Goal: Task Accomplishment & Management: Complete application form

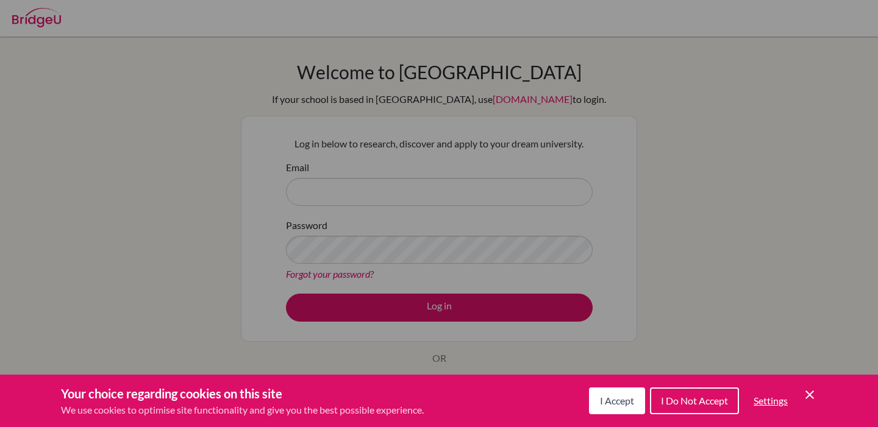
click at [613, 411] on button "I Accept" at bounding box center [617, 401] width 56 height 27
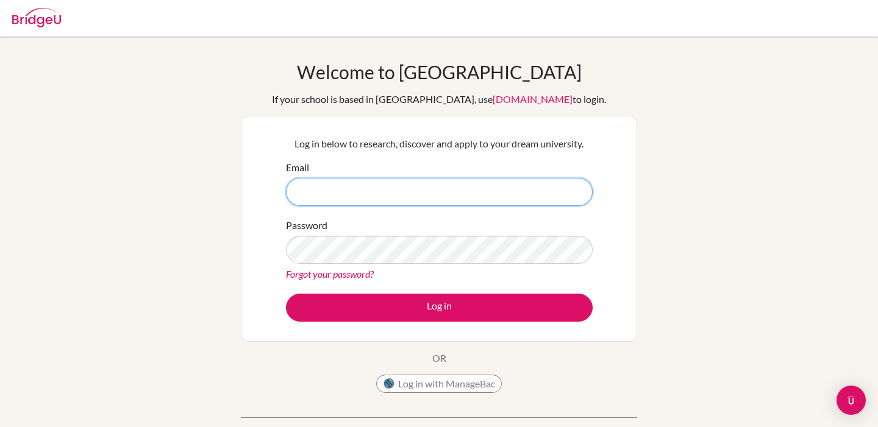
click at [477, 197] on input "Email" at bounding box center [439, 192] width 307 height 28
type input "[EMAIL_ADDRESS][DOMAIN_NAME]"
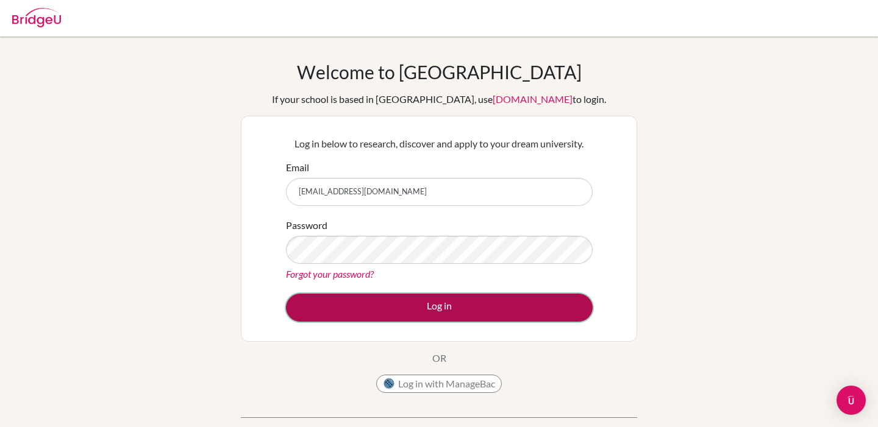
click at [458, 306] on button "Log in" at bounding box center [439, 308] width 307 height 28
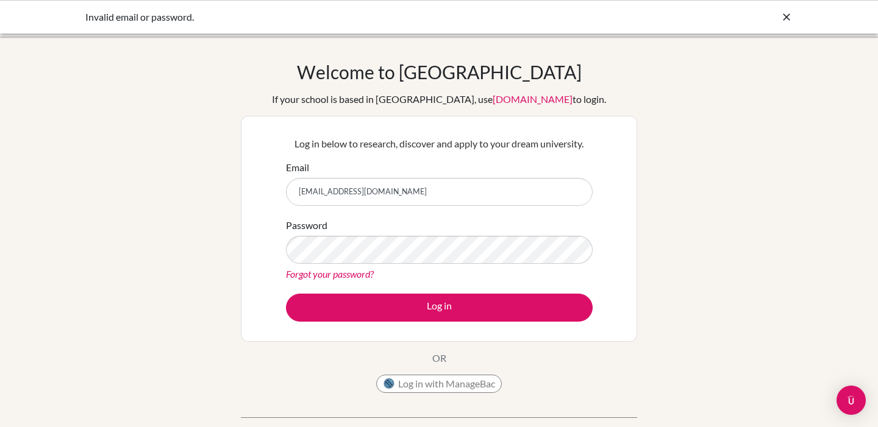
click at [787, 20] on icon at bounding box center [786, 17] width 12 height 12
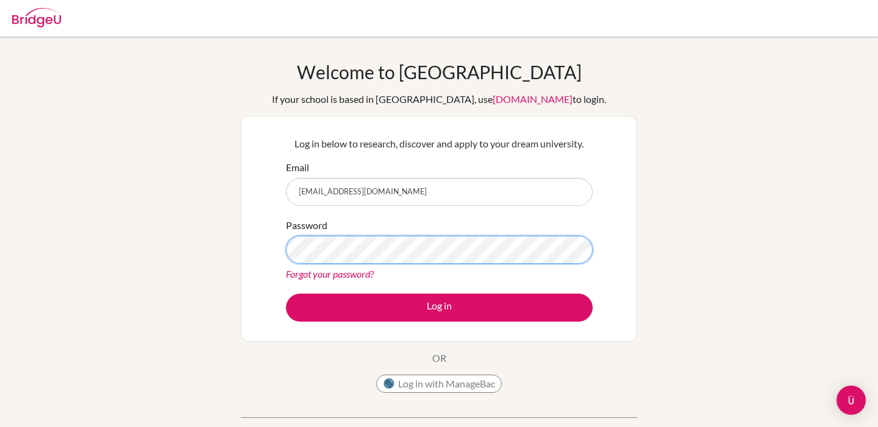
click at [286, 294] on button "Log in" at bounding box center [439, 308] width 307 height 28
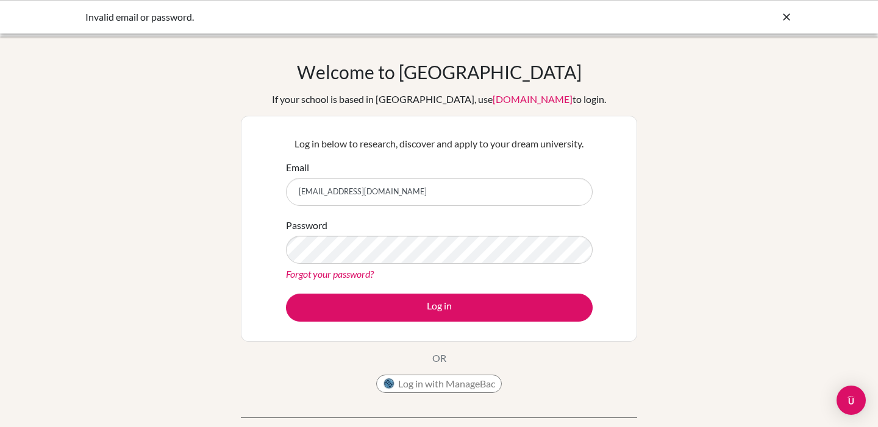
drag, startPoint x: 420, startPoint y: 191, endPoint x: 274, endPoint y: 195, distance: 146.3
click at [274, 195] on div "Log in below to research, discover and apply to your dream university. Email ja…" at bounding box center [439, 229] width 396 height 226
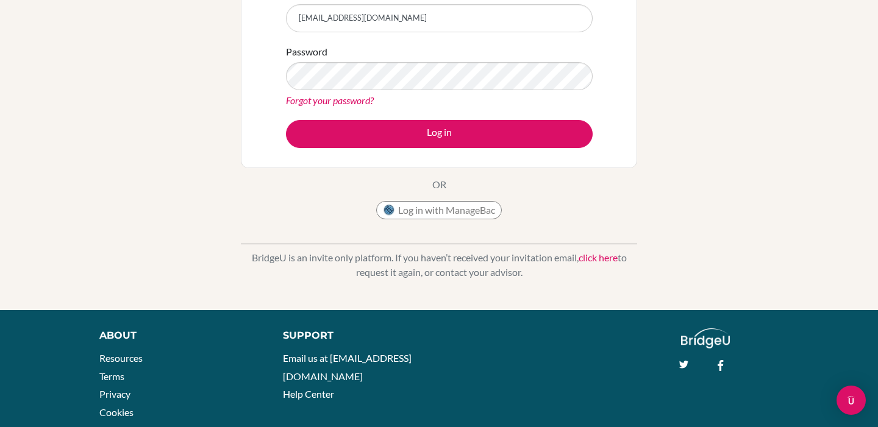
scroll to position [175, 0]
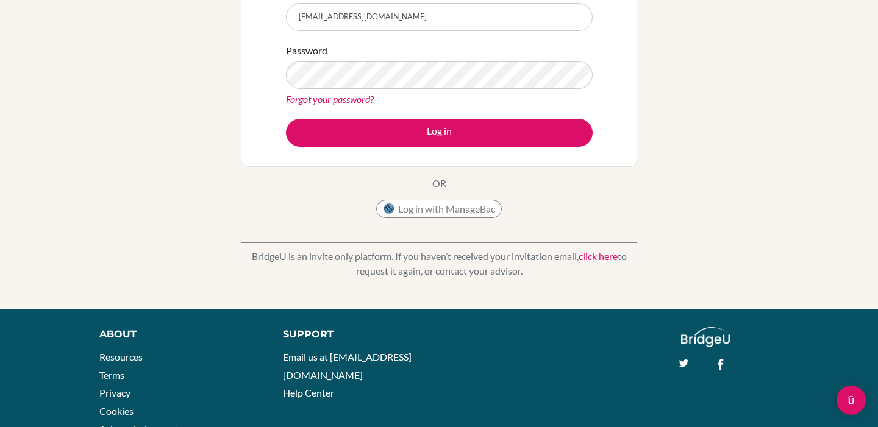
click at [596, 256] on link "click here" at bounding box center [597, 256] width 39 height 12
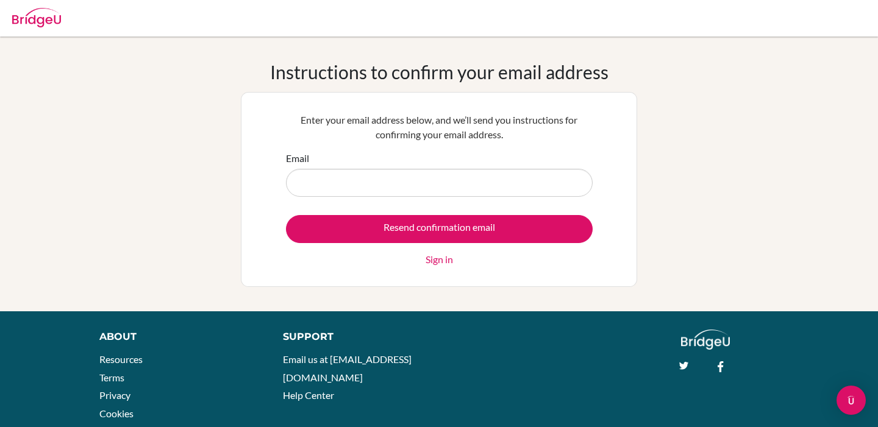
click at [470, 184] on input "Email" at bounding box center [439, 183] width 307 height 28
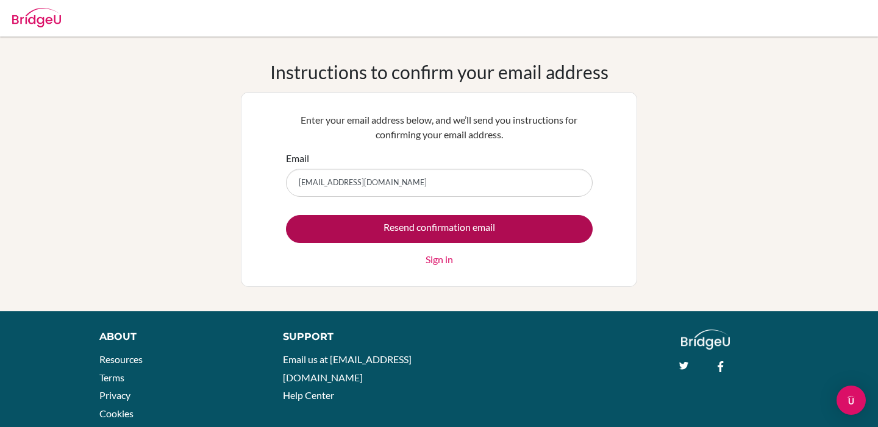
type input "[EMAIL_ADDRESS][DOMAIN_NAME]"
click at [519, 224] on input "Resend confirmation email" at bounding box center [439, 229] width 307 height 28
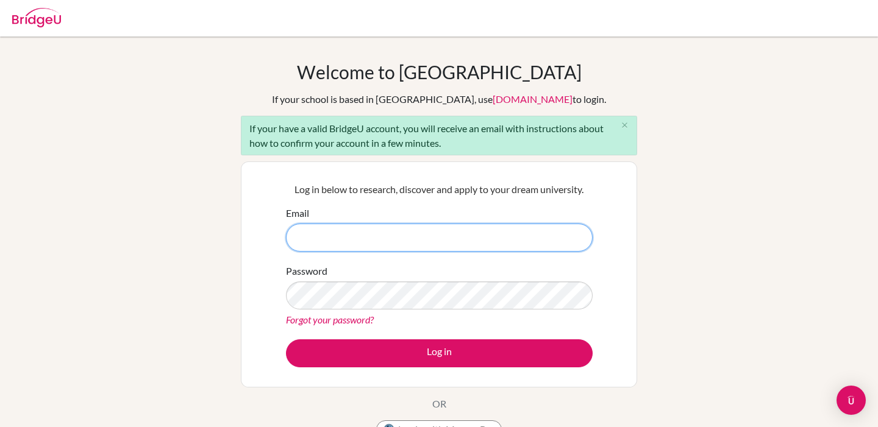
click at [417, 236] on input "Email" at bounding box center [439, 238] width 307 height 28
type input "j"
type input "[EMAIL_ADDRESS][DOMAIN_NAME]"
click at [286, 339] on button "Log in" at bounding box center [439, 353] width 307 height 28
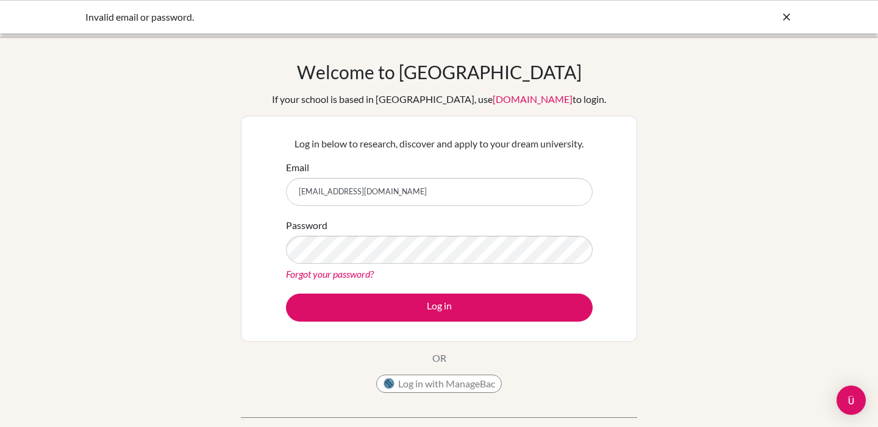
click at [277, 183] on div "Log in below to research, discover and apply to your dream university. Email 20…" at bounding box center [439, 229] width 396 height 226
click at [780, 13] on icon at bounding box center [786, 17] width 12 height 12
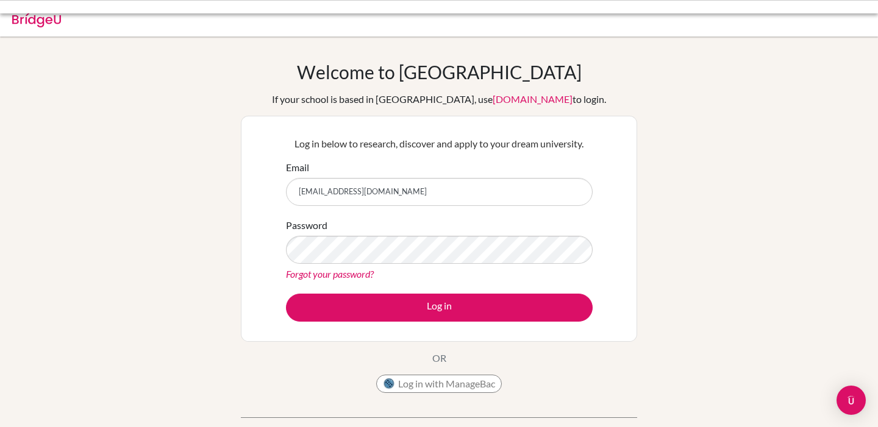
scroll to position [94, 0]
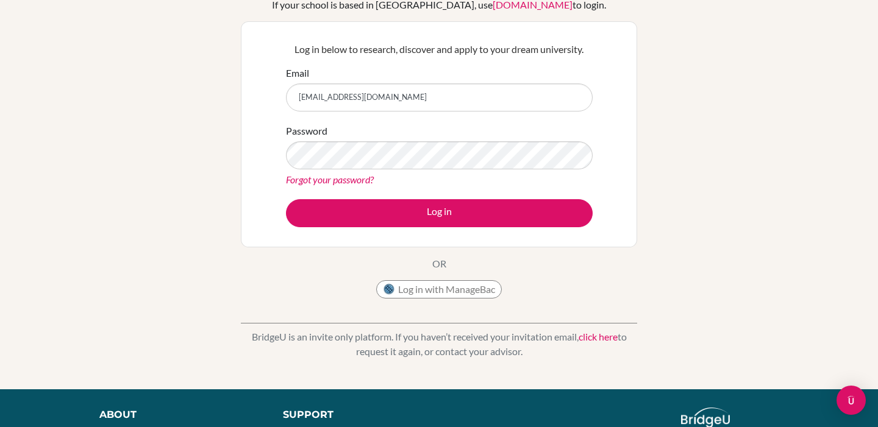
click at [599, 341] on link "click here" at bounding box center [597, 337] width 39 height 12
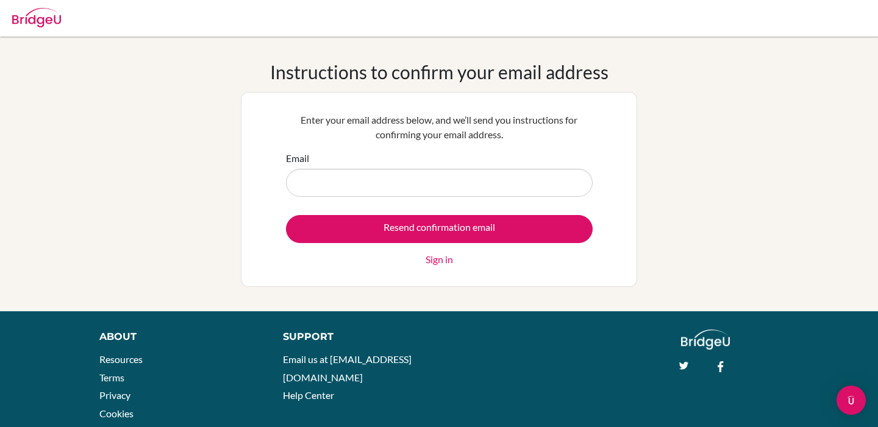
click at [383, 183] on input "Email" at bounding box center [439, 183] width 307 height 28
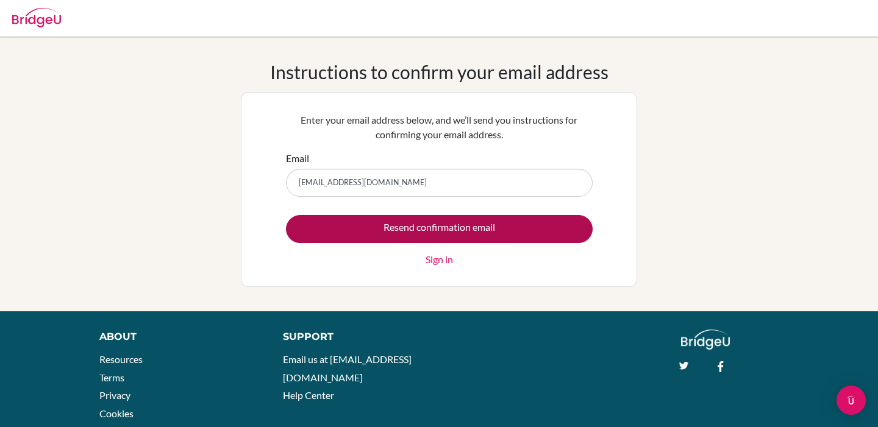
type input "[EMAIL_ADDRESS][DOMAIN_NAME]"
click at [459, 224] on input "Resend confirmation email" at bounding box center [439, 229] width 307 height 28
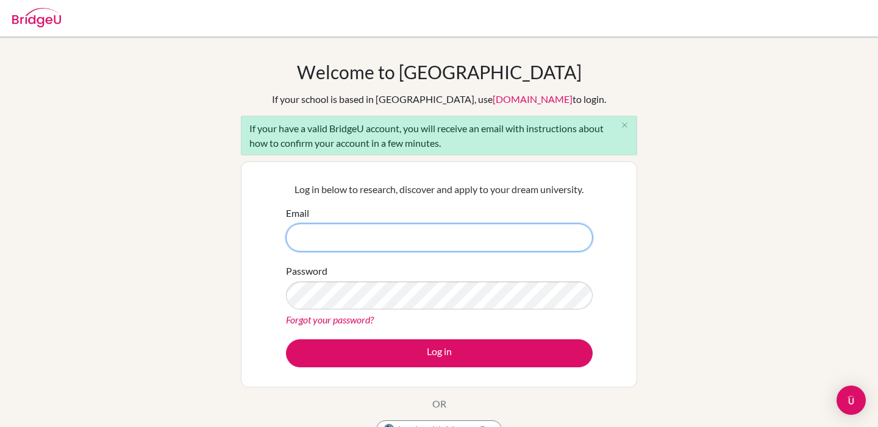
click at [511, 238] on input "Email" at bounding box center [439, 238] width 307 height 28
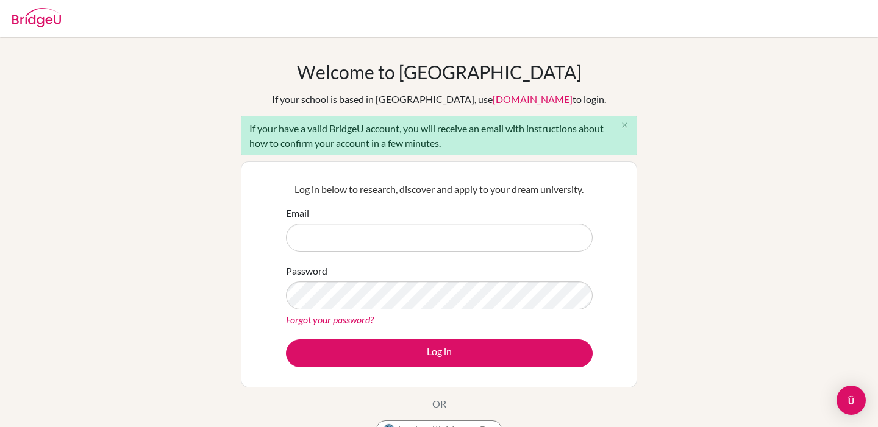
click at [464, 215] on div "Email" at bounding box center [439, 229] width 307 height 46
click at [623, 125] on icon "close" at bounding box center [624, 125] width 9 height 9
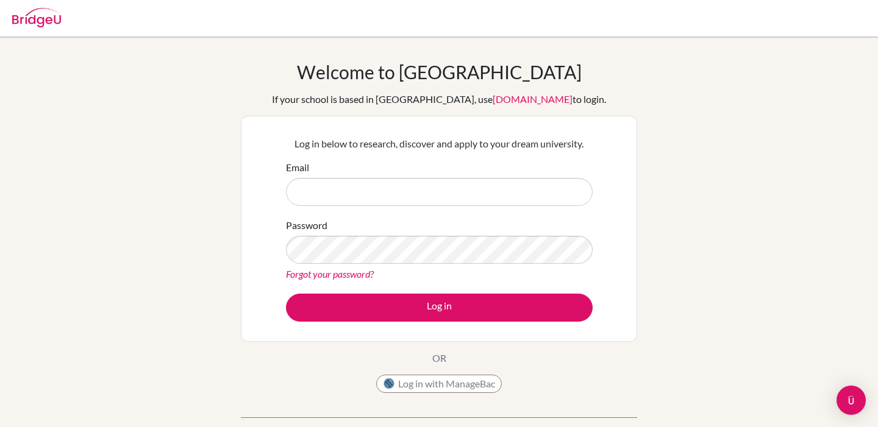
click at [444, 200] on input "Email" at bounding box center [439, 192] width 307 height 28
type input "[EMAIL_ADDRESS][DOMAIN_NAME]"
click at [286, 294] on button "Log in" at bounding box center [439, 308] width 307 height 28
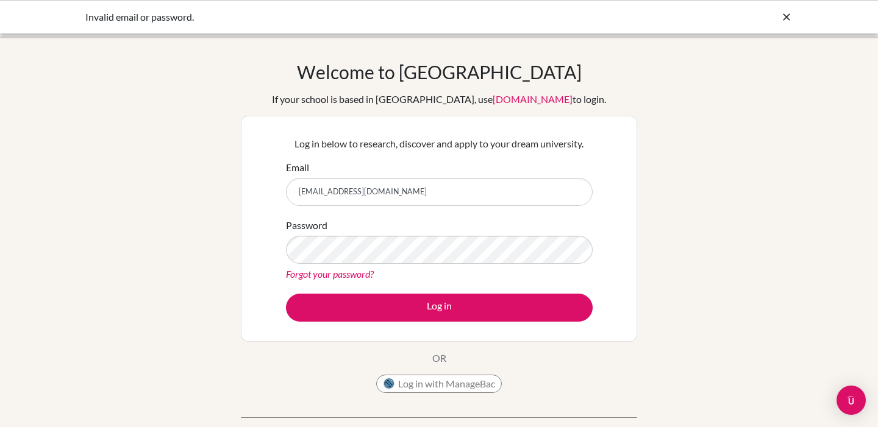
drag, startPoint x: 442, startPoint y: 202, endPoint x: 257, endPoint y: 188, distance: 185.2
click at [257, 188] on div "Log in below to research, discover and apply to your dream university. Email [E…" at bounding box center [439, 229] width 396 height 226
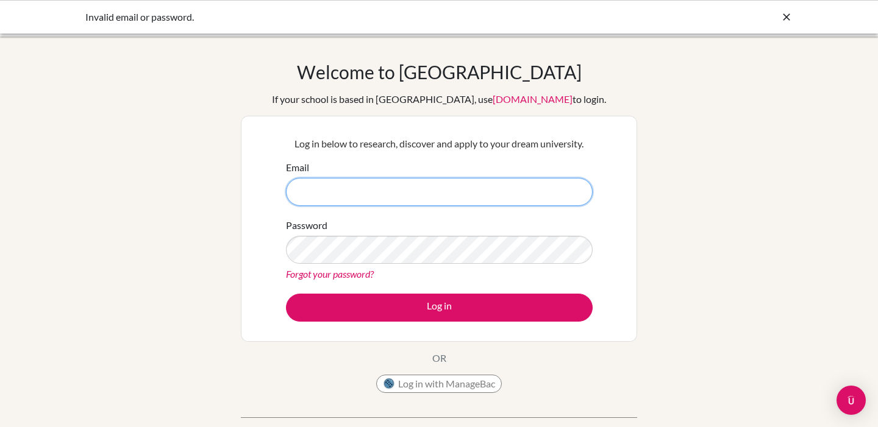
click at [564, 196] on input "Email" at bounding box center [439, 192] width 307 height 28
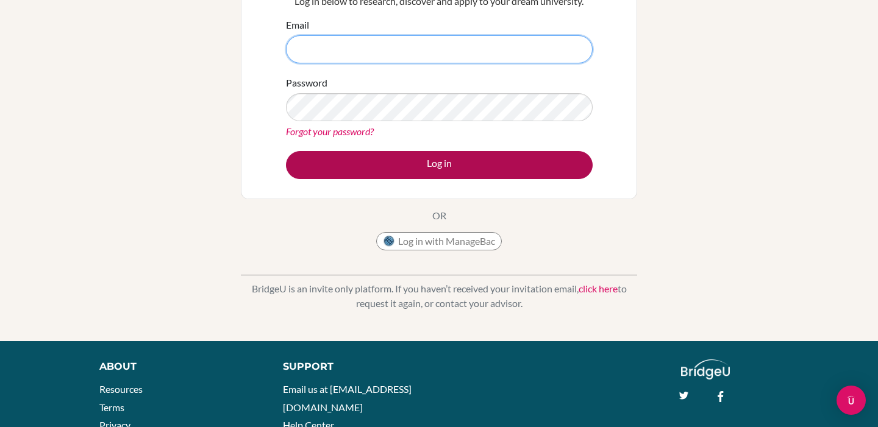
scroll to position [146, 0]
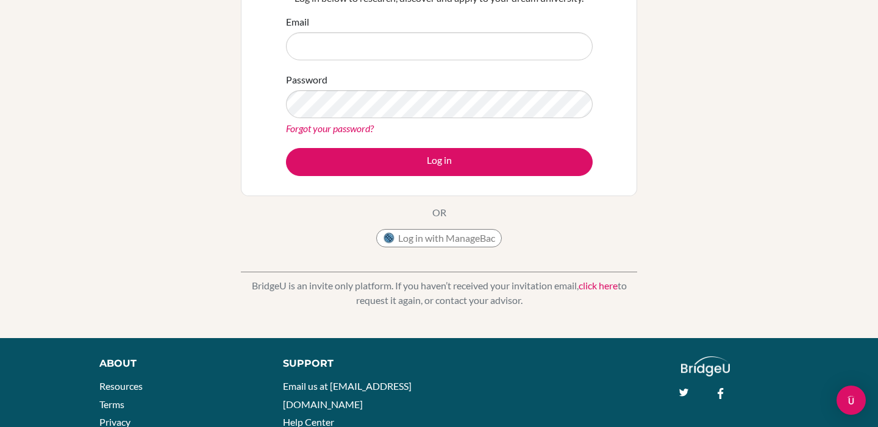
click at [609, 290] on link "click here" at bounding box center [597, 286] width 39 height 12
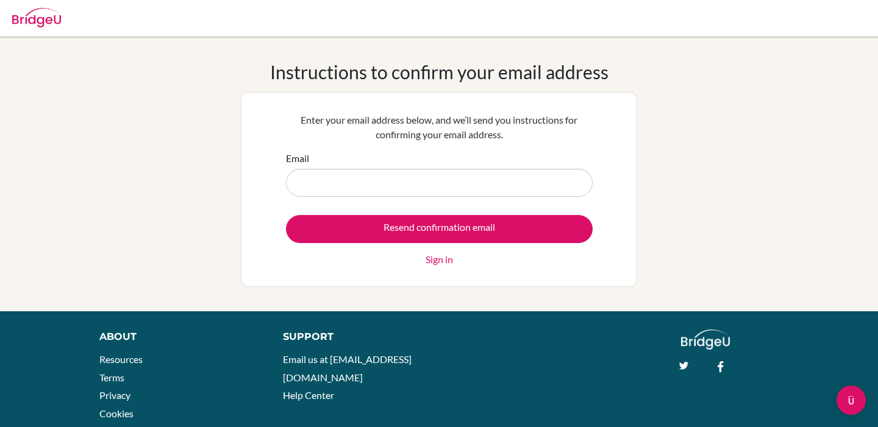
type input "[EMAIL_ADDRESS][DOMAIN_NAME]"
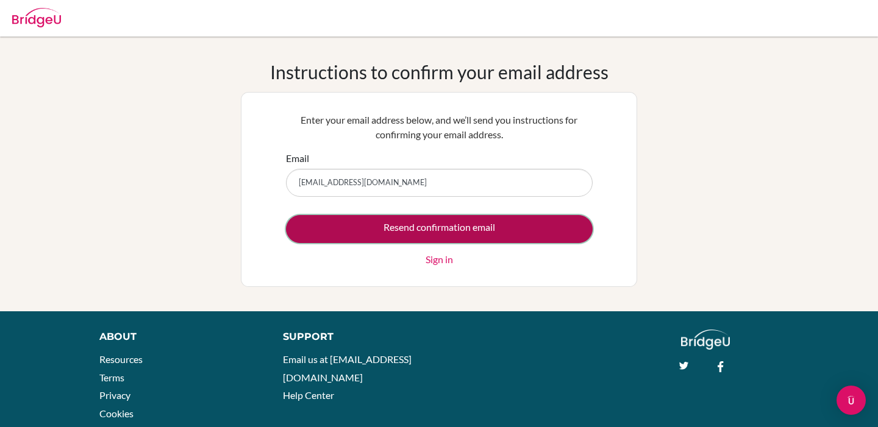
click at [408, 231] on input "Resend confirmation email" at bounding box center [439, 229] width 307 height 28
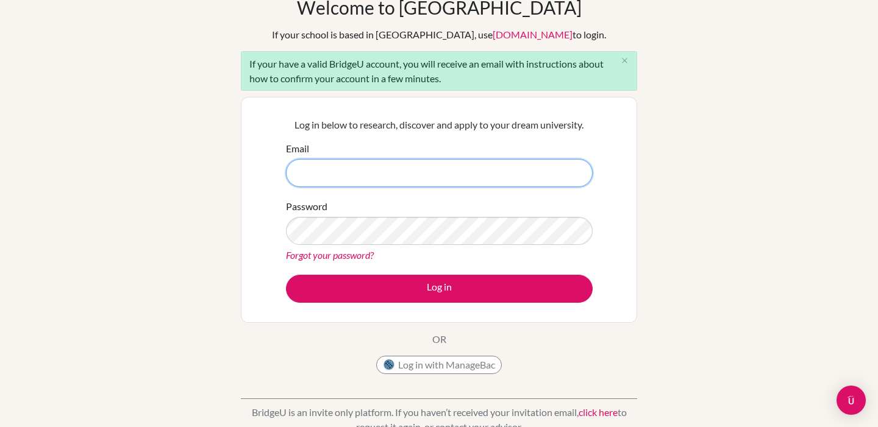
scroll to position [64, 0]
click at [506, 179] on input "Email" at bounding box center [439, 174] width 307 height 28
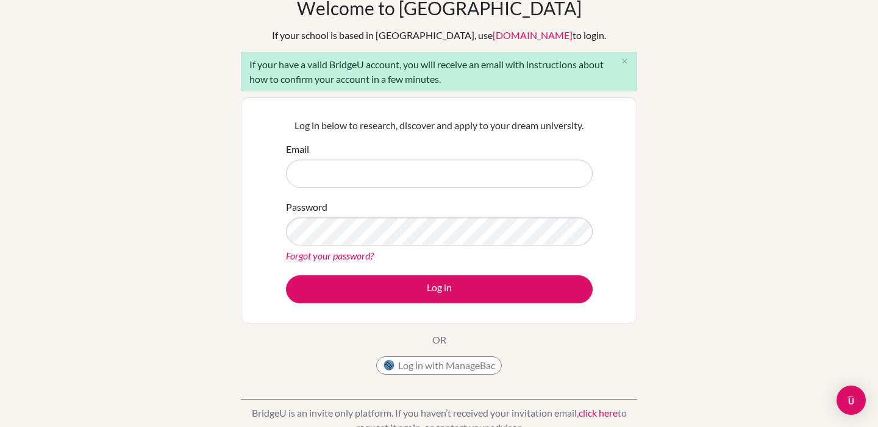
click at [611, 157] on div "Log in below to research, discover and apply to your dream university. Email Pa…" at bounding box center [439, 211] width 396 height 226
click at [622, 62] on icon "close" at bounding box center [624, 61] width 9 height 9
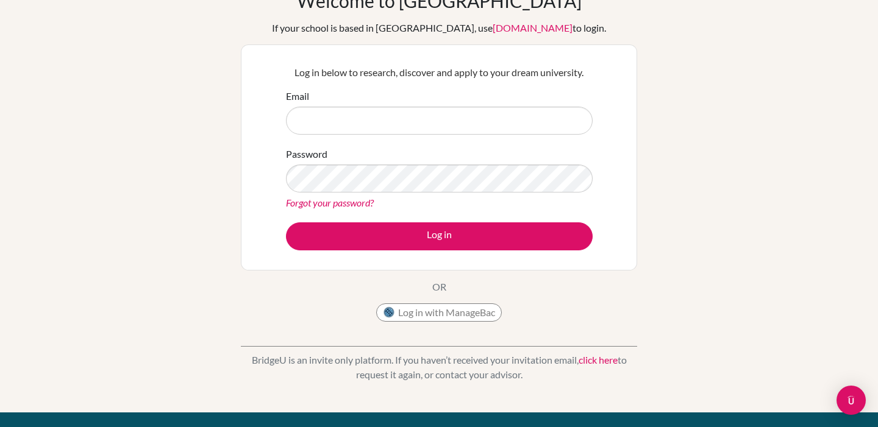
scroll to position [85, 0]
